Goal: Task Accomplishment & Management: Manage account settings

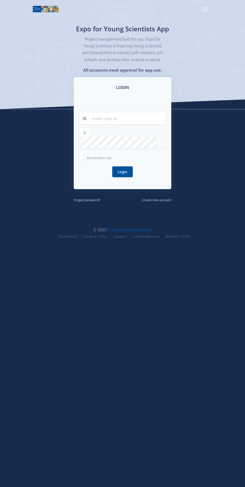
click at [144, 123] on input at bounding box center [127, 119] width 76 height 12
click at [143, 124] on input at bounding box center [127, 119] width 76 height 12
type input "nhlanhla.luse311@gmail.com"
click at [112, 166] on button "Login" at bounding box center [122, 171] width 21 height 11
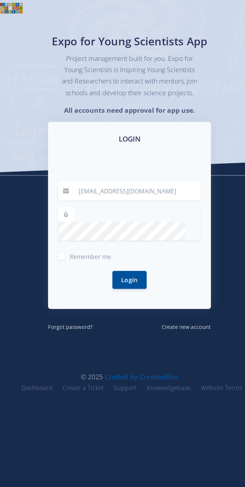
click at [121, 170] on button "Login" at bounding box center [122, 171] width 21 height 11
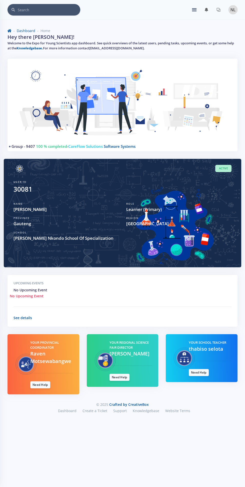
click at [133, 138] on img at bounding box center [123, 106] width 218 height 83
click at [82, 150] on div "Group - 9407 100 % completed - CareFlow Solutions Software Systems" at bounding box center [123, 105] width 230 height 93
click at [30, 145] on link "Group - 9407" at bounding box center [24, 146] width 24 height 5
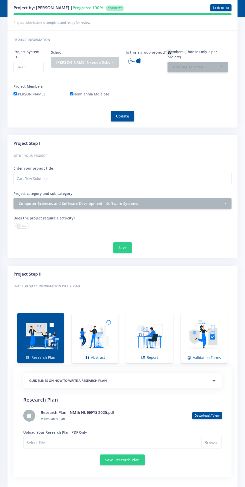
scroll to position [168, 0]
